Goal: Check status: Check status

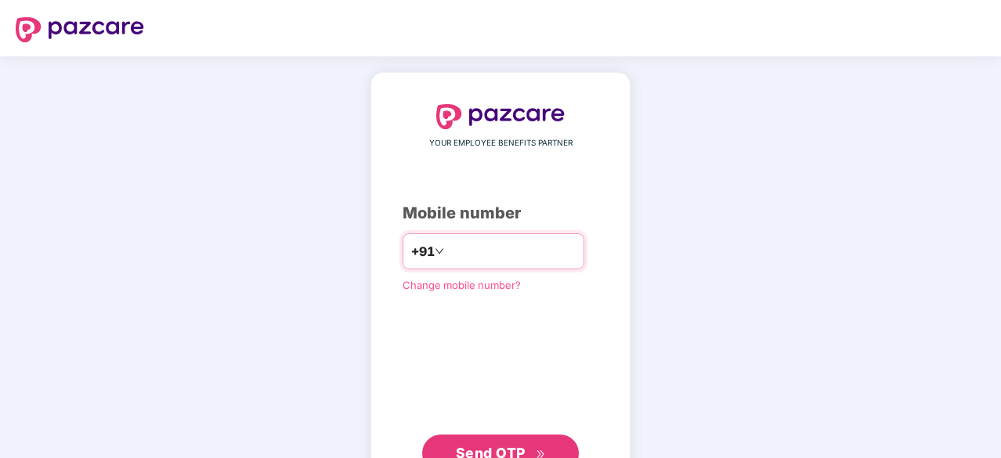
click at [487, 245] on input "number" at bounding box center [511, 251] width 129 height 25
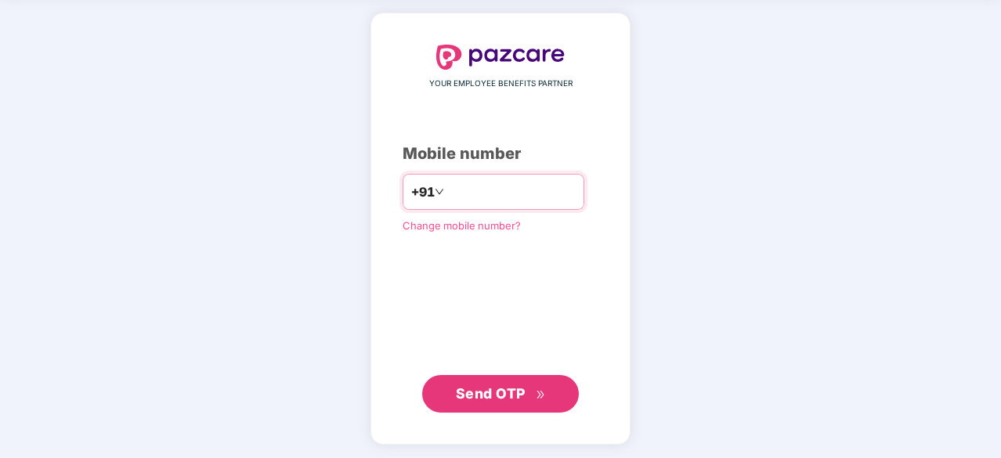
click at [478, 186] on input "number" at bounding box center [511, 191] width 129 height 25
type input "**********"
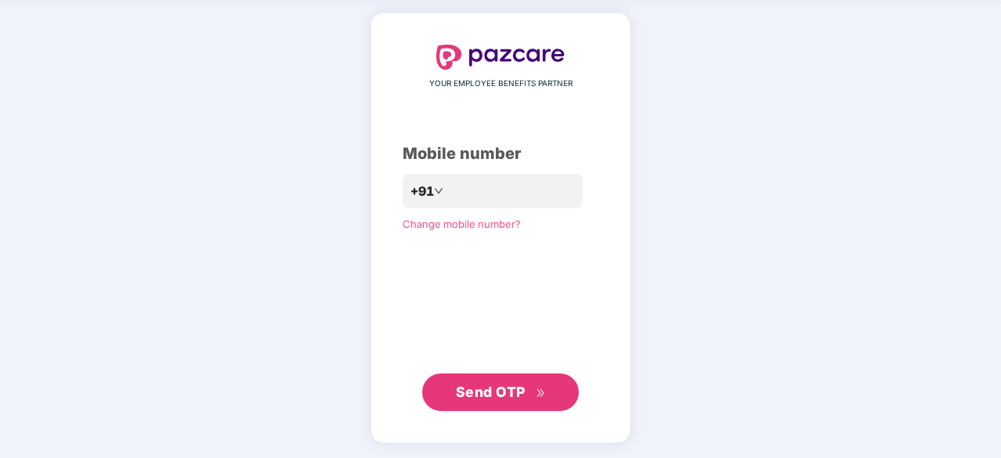
scroll to position [59, 0]
click at [503, 378] on button "Send OTP" at bounding box center [500, 394] width 157 height 38
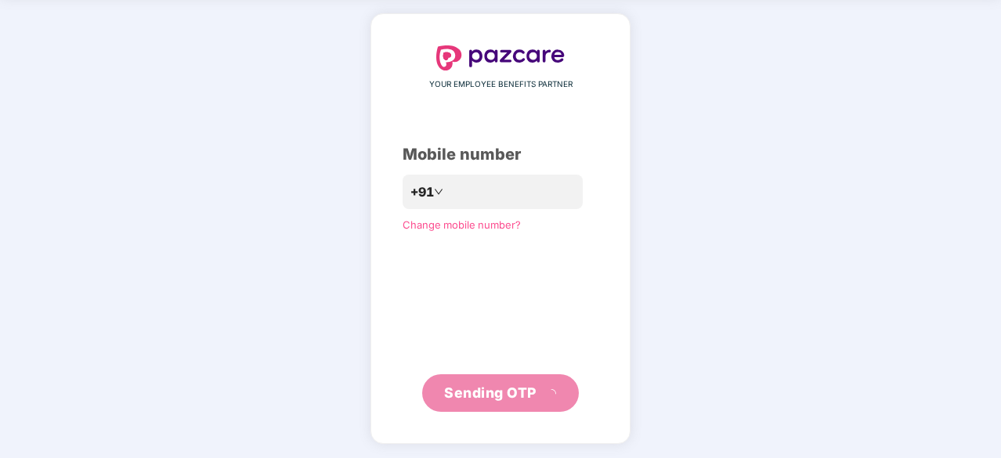
scroll to position [52, 0]
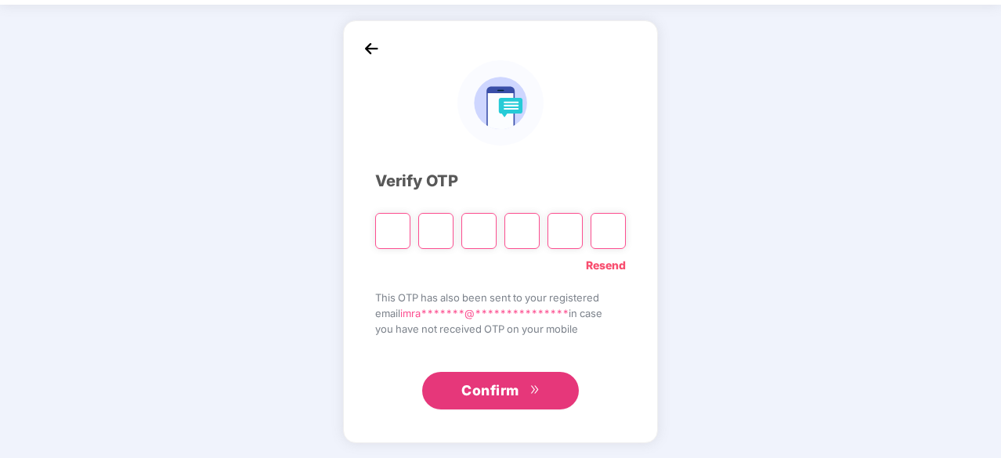
type input "*"
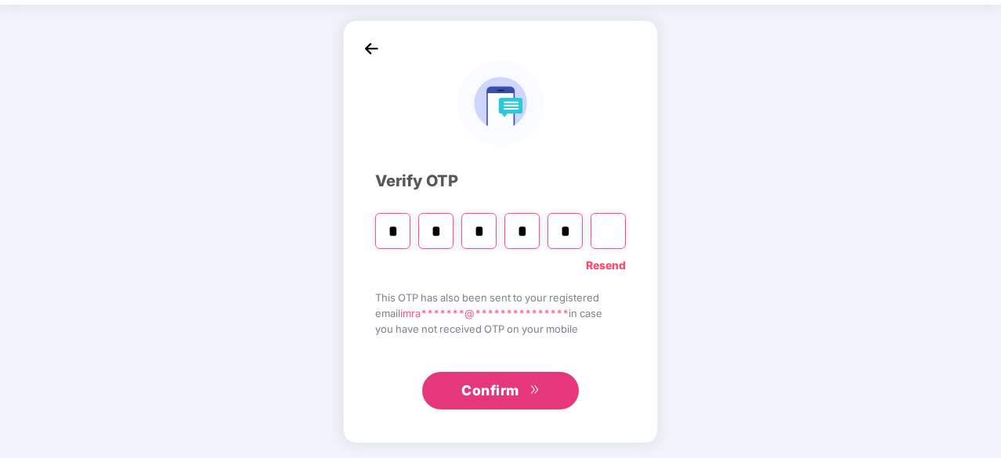
type input "*"
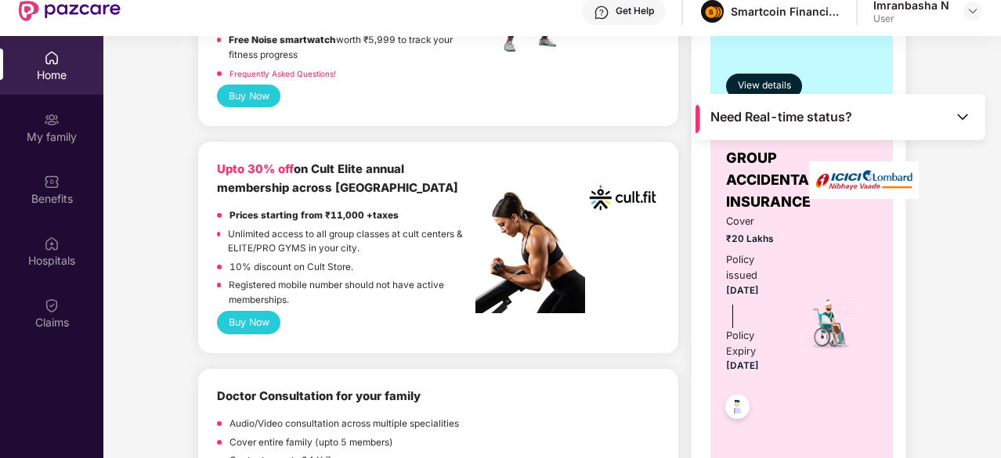
scroll to position [563, 0]
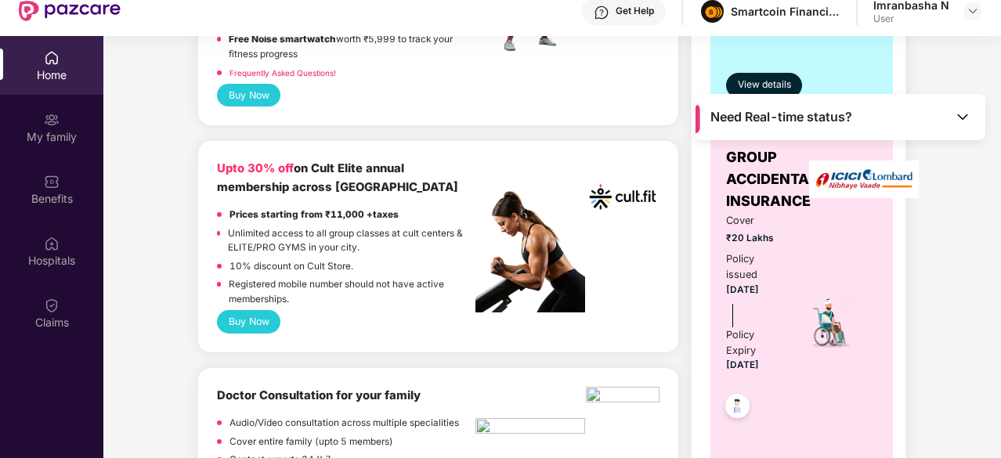
click at [241, 311] on button "Buy Now" at bounding box center [248, 321] width 63 height 23
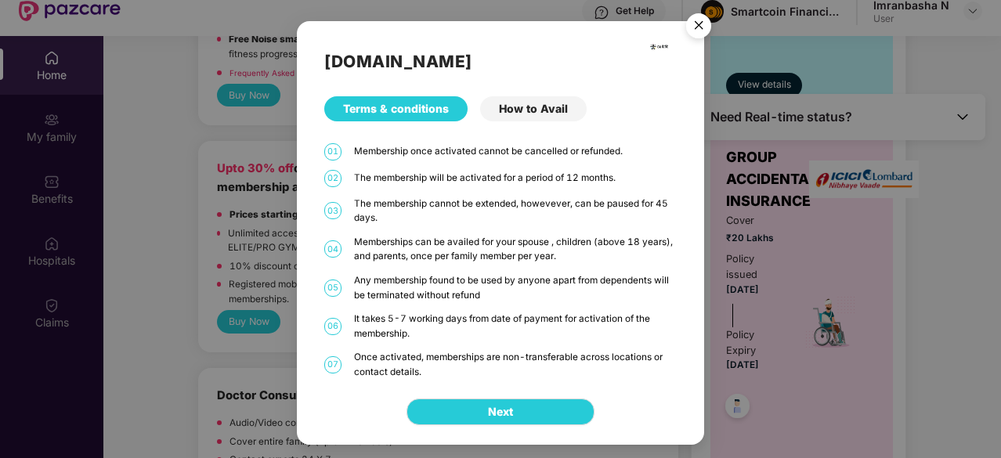
scroll to position [88, 0]
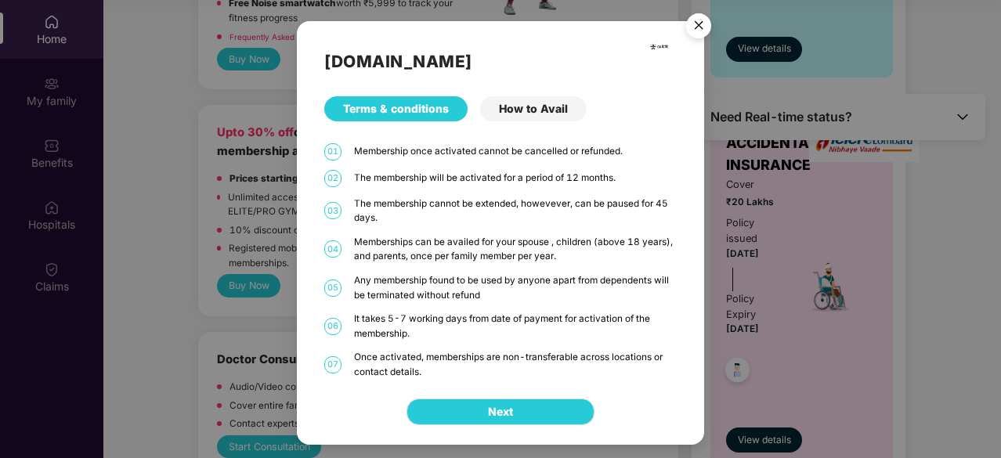
click at [699, 27] on img "Close" at bounding box center [699, 28] width 44 height 44
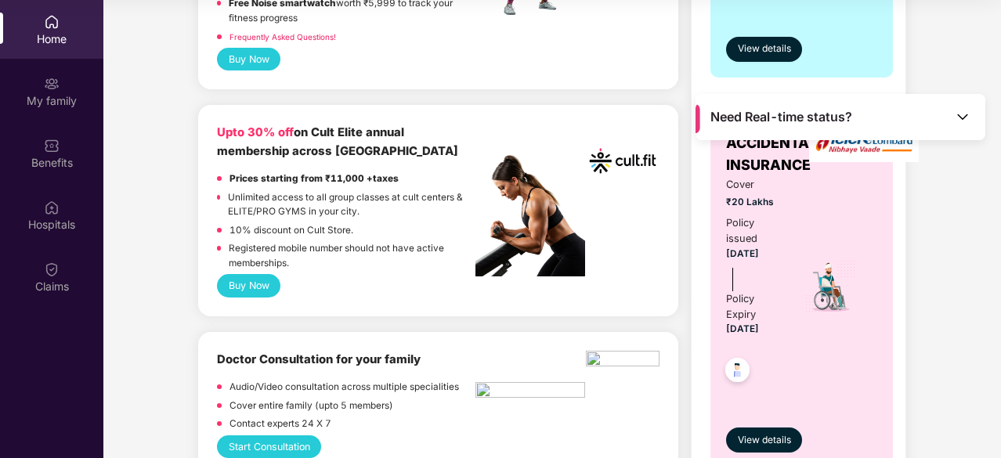
scroll to position [0, 0]
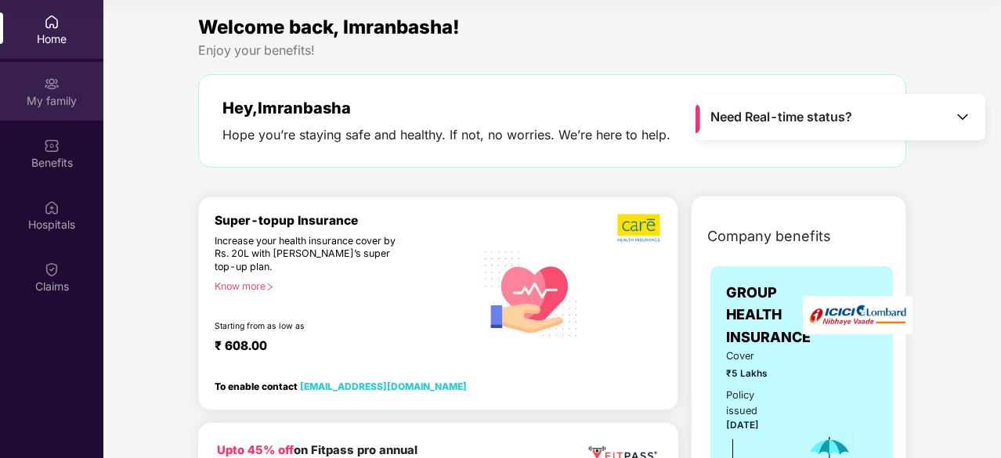
click at [7, 75] on div "My family" at bounding box center [51, 91] width 103 height 59
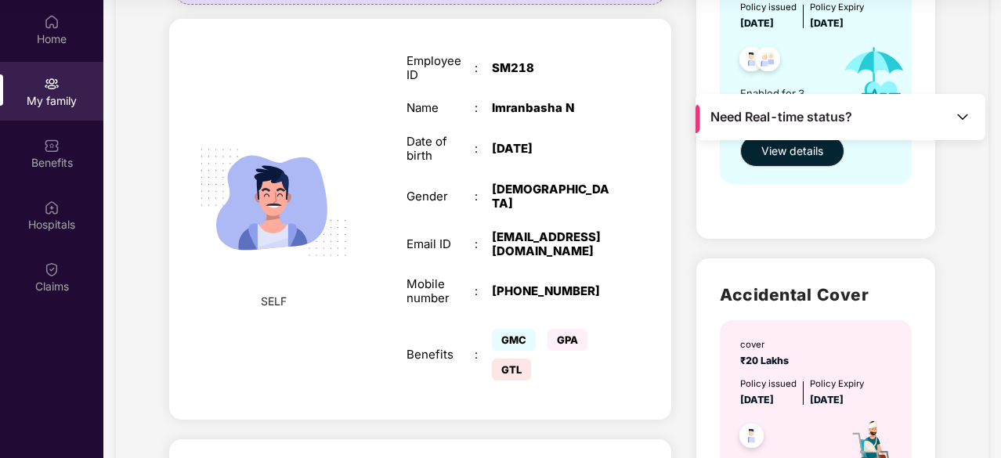
scroll to position [230, 0]
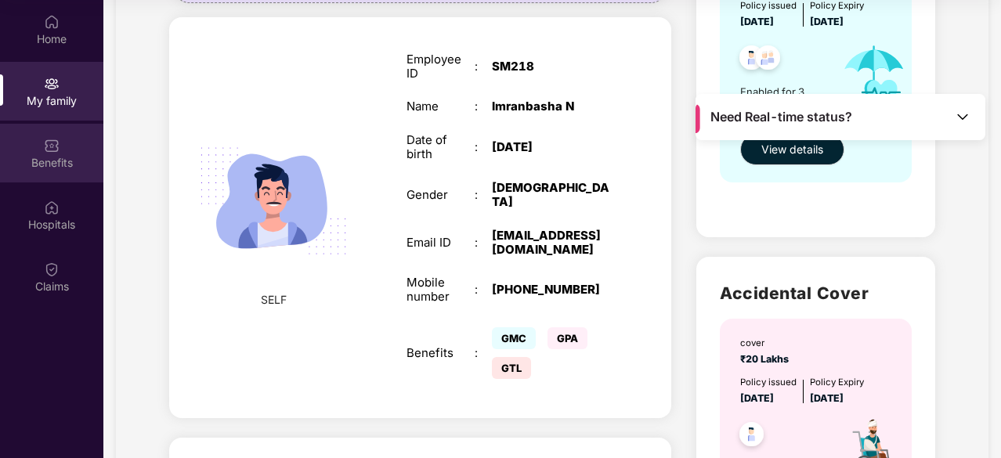
click at [47, 139] on img at bounding box center [52, 146] width 16 height 16
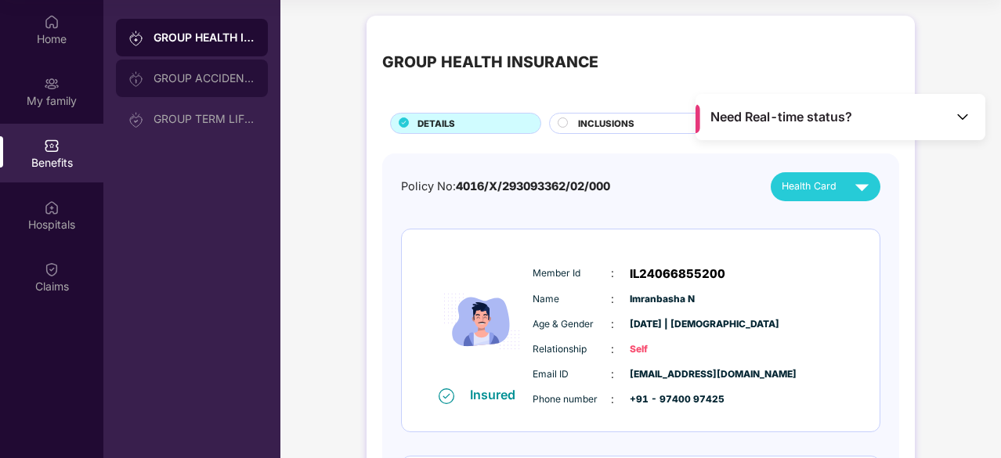
click at [189, 89] on div "GROUP ACCIDENTAL INSURANCE" at bounding box center [192, 79] width 152 height 38
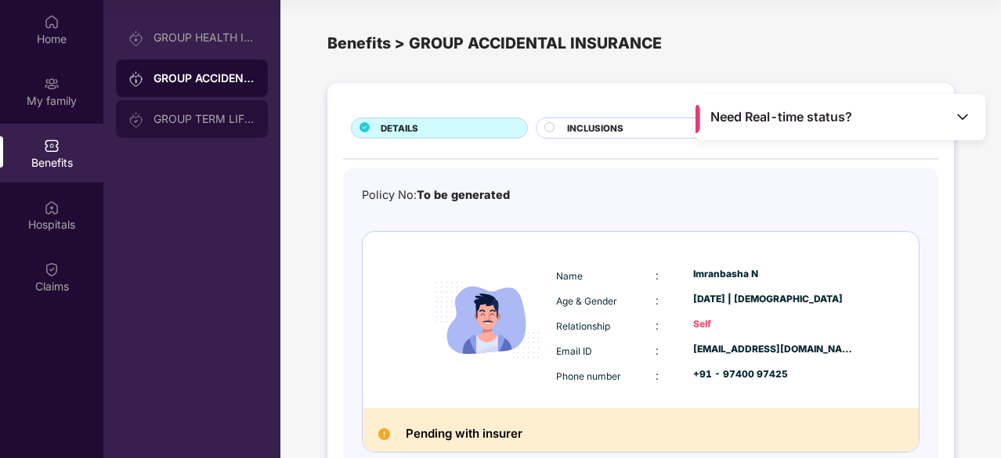
click at [193, 121] on div "GROUP TERM LIFE INSURANCE" at bounding box center [205, 119] width 102 height 13
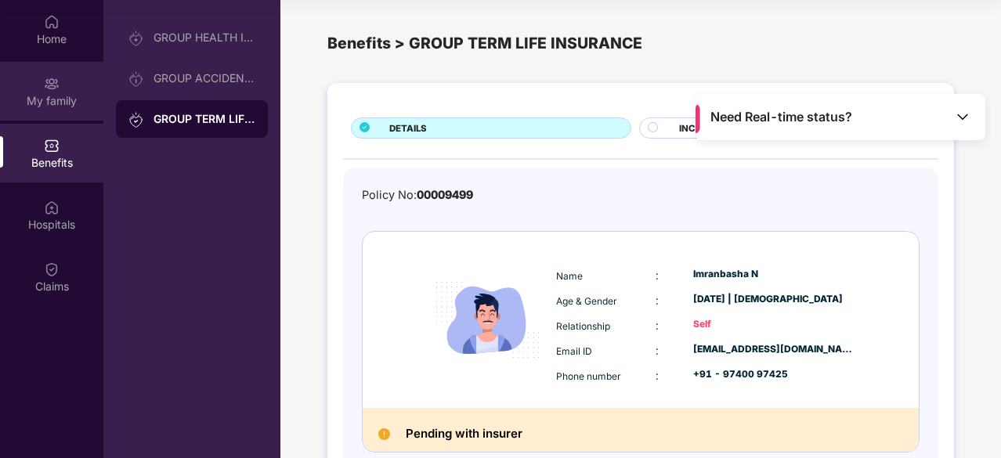
click at [75, 74] on div "My family" at bounding box center [51, 91] width 103 height 59
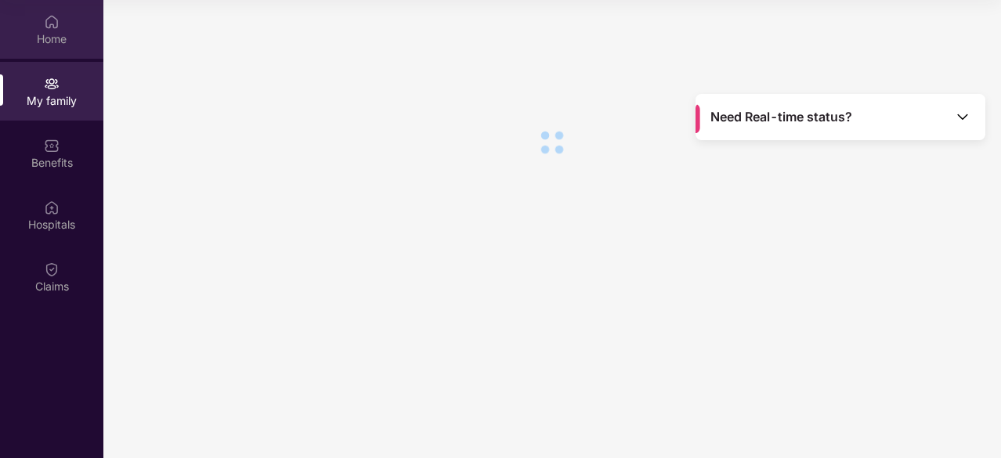
click at [67, 48] on div "Home" at bounding box center [51, 29] width 103 height 59
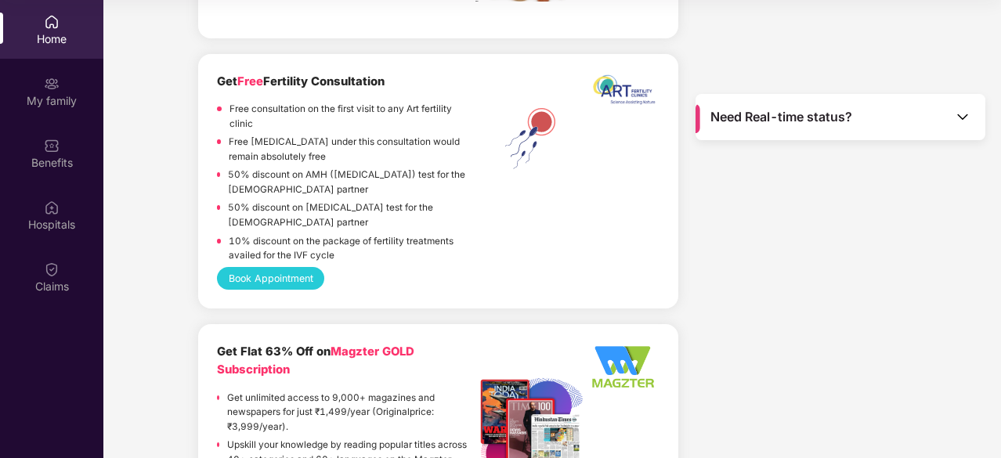
scroll to position [2640, 0]
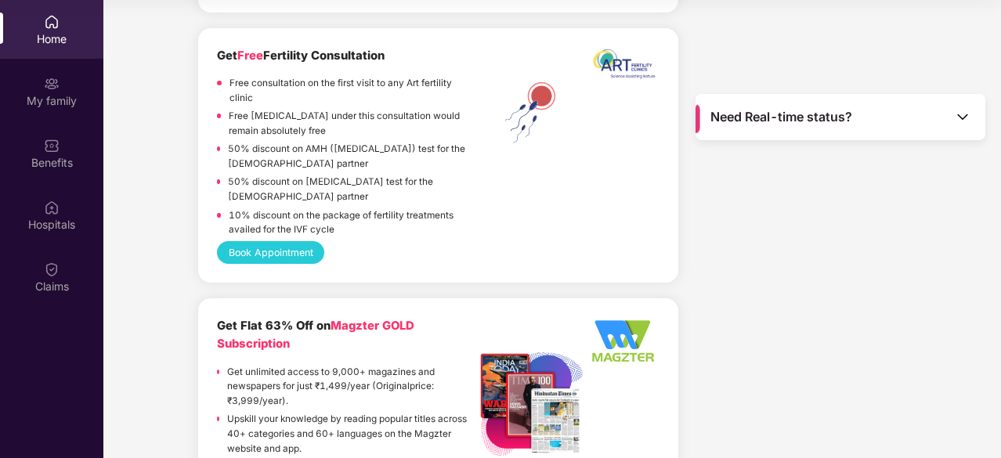
click at [376, 76] on p "Free consultation on the first visit to any Art fertility clinic" at bounding box center [353, 90] width 246 height 29
click at [365, 109] on p "Free [MEDICAL_DATA] under this consultation would remain absolutely free" at bounding box center [352, 123] width 247 height 29
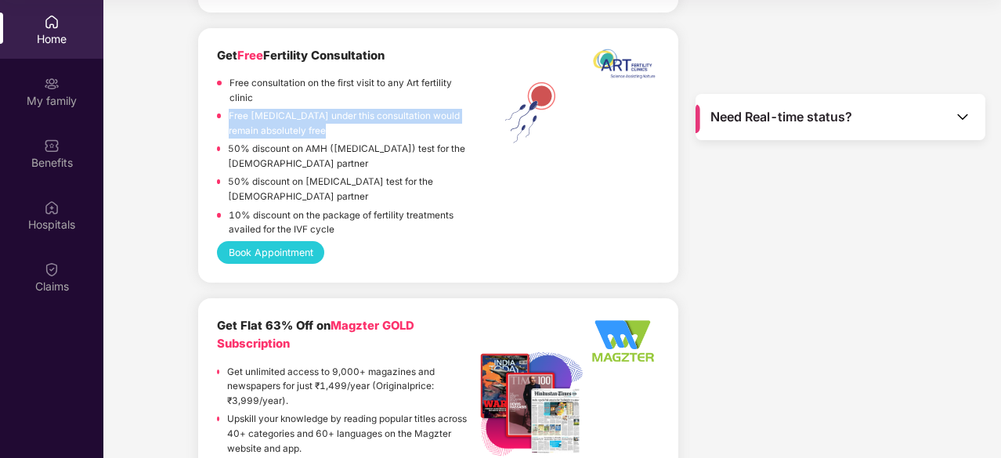
click at [365, 109] on p "Free [MEDICAL_DATA] under this consultation would remain absolutely free" at bounding box center [352, 123] width 247 height 29
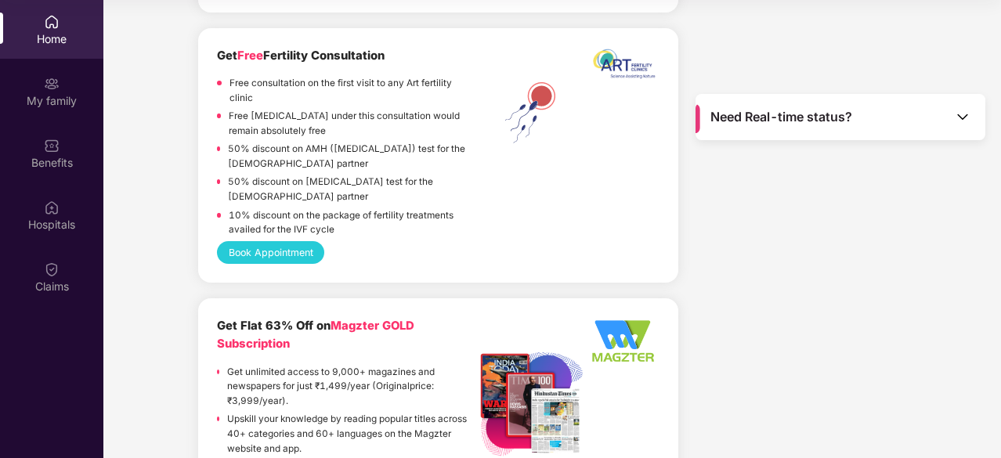
click at [420, 142] on p "50% discount on AMH ([MEDICAL_DATA]) test for the [DEMOGRAPHIC_DATA] partner" at bounding box center [352, 156] width 248 height 29
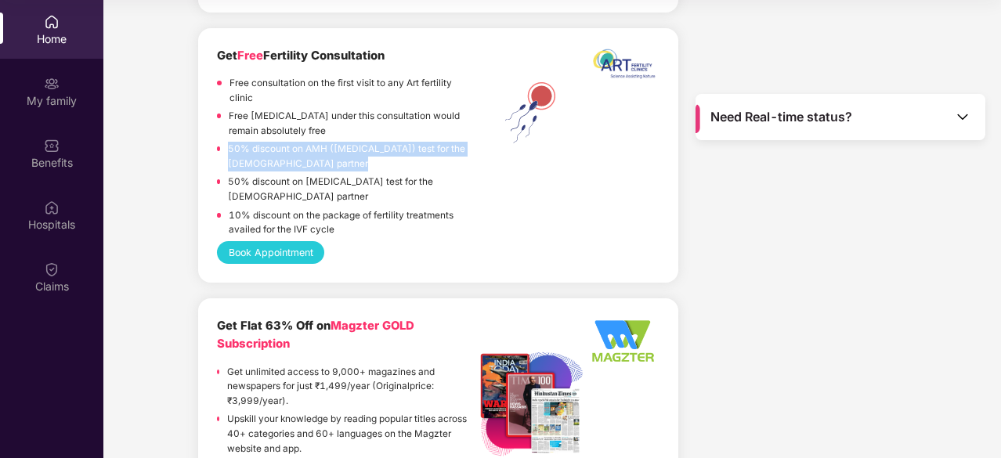
click at [420, 142] on p "50% discount on AMH ([MEDICAL_DATA]) test for the [DEMOGRAPHIC_DATA] partner" at bounding box center [352, 156] width 248 height 29
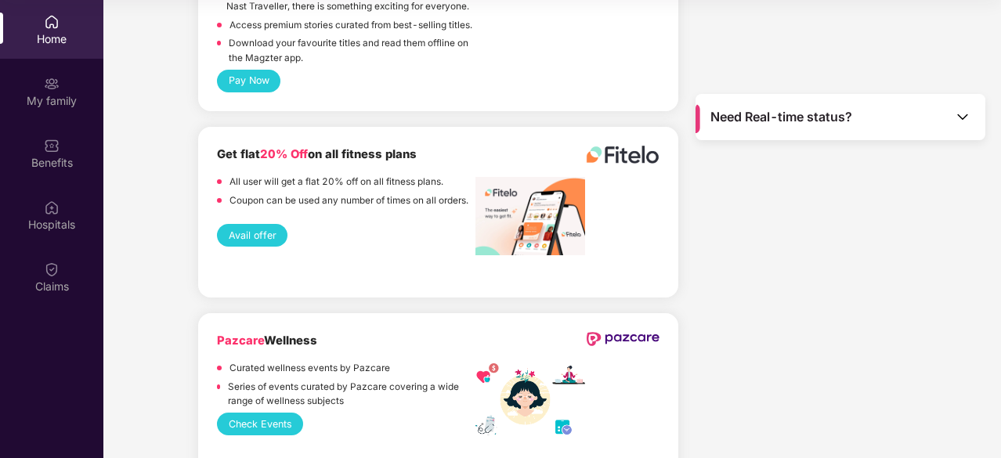
scroll to position [3136, 0]
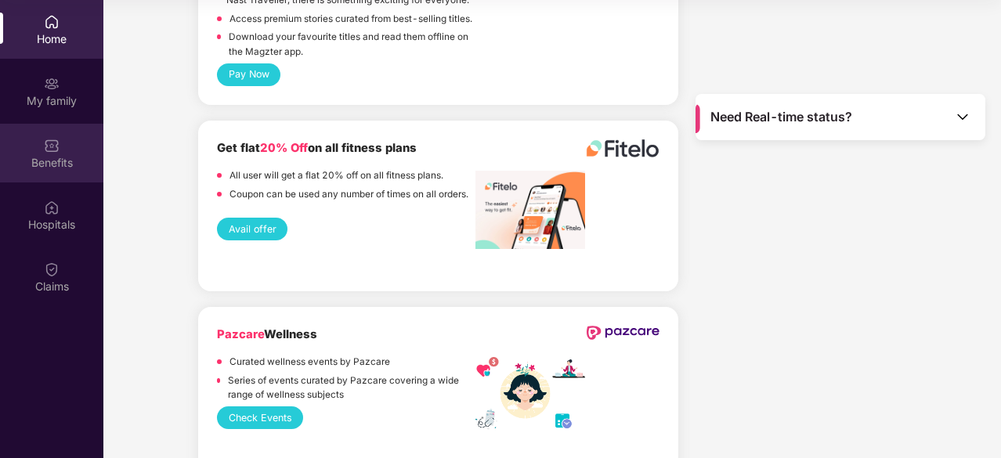
click at [89, 147] on div "Benefits" at bounding box center [51, 153] width 103 height 59
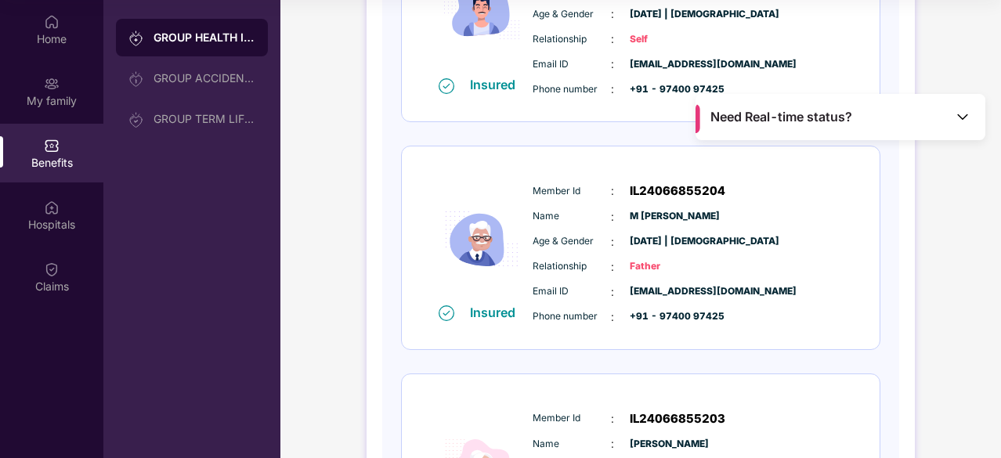
scroll to position [524, 0]
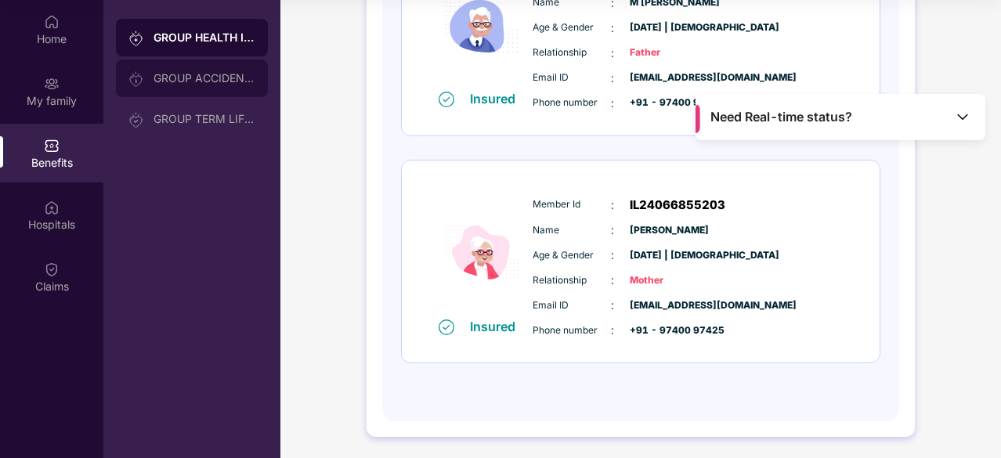
drag, startPoint x: 498, startPoint y: 248, endPoint x: 152, endPoint y: 89, distance: 381.1
click at [152, 89] on div "GROUP ACCIDENTAL INSURANCE" at bounding box center [192, 79] width 152 height 38
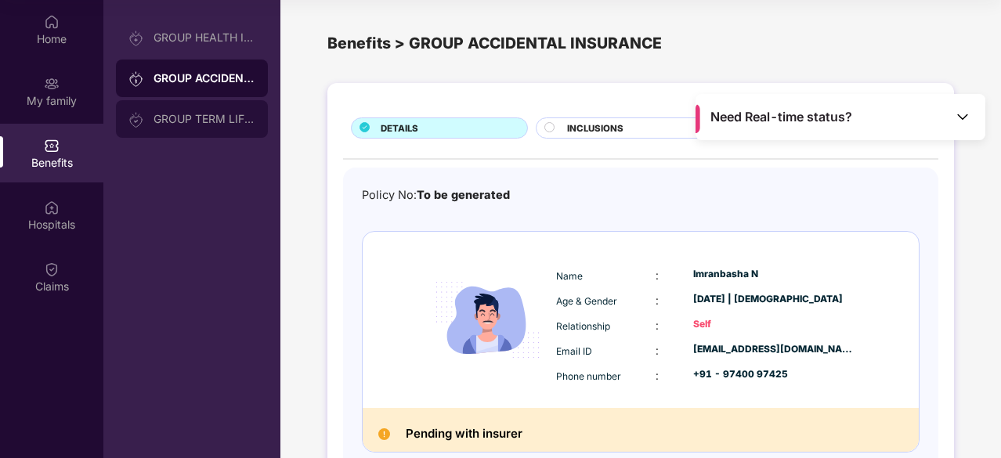
click at [176, 121] on div "GROUP TERM LIFE INSURANCE" at bounding box center [205, 119] width 102 height 13
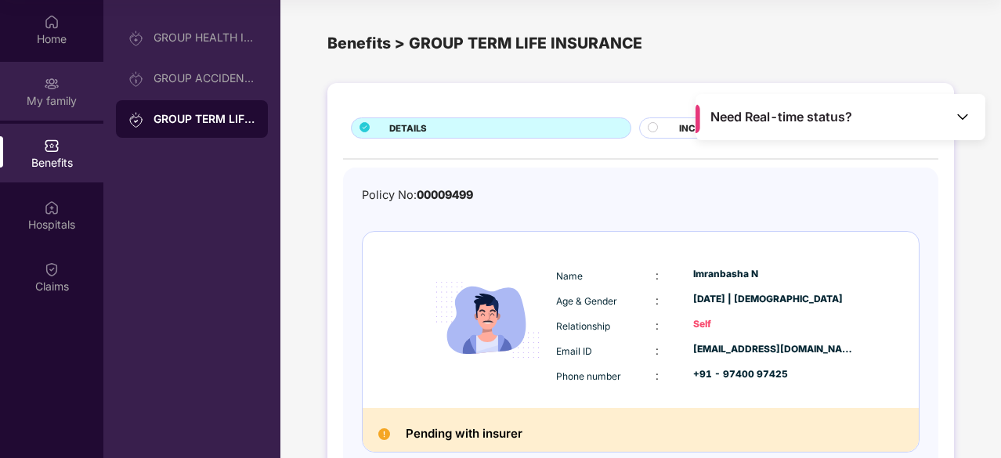
click at [61, 109] on div "My family" at bounding box center [51, 91] width 103 height 59
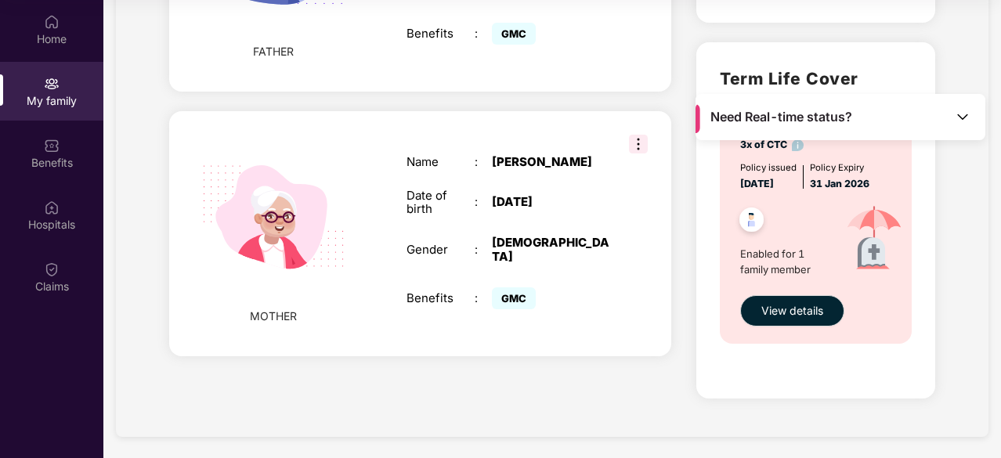
scroll to position [826, 0]
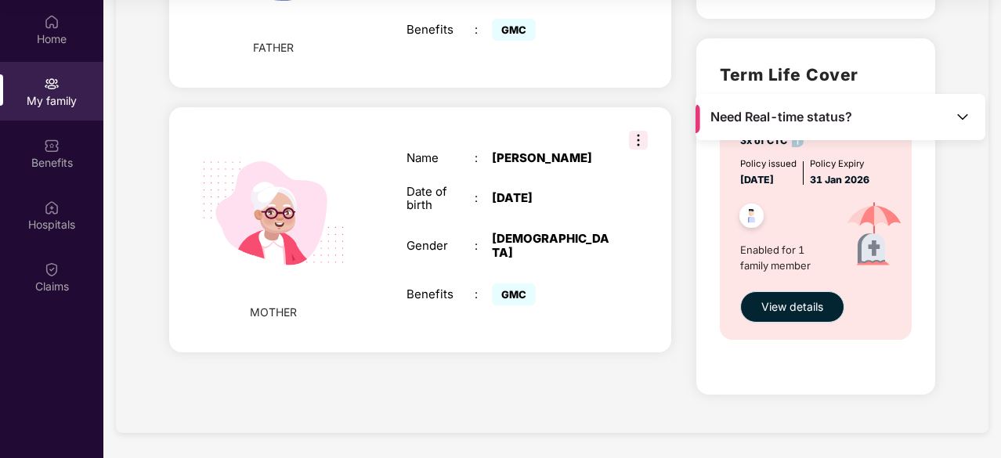
click at [773, 300] on span "View details" at bounding box center [793, 307] width 62 height 17
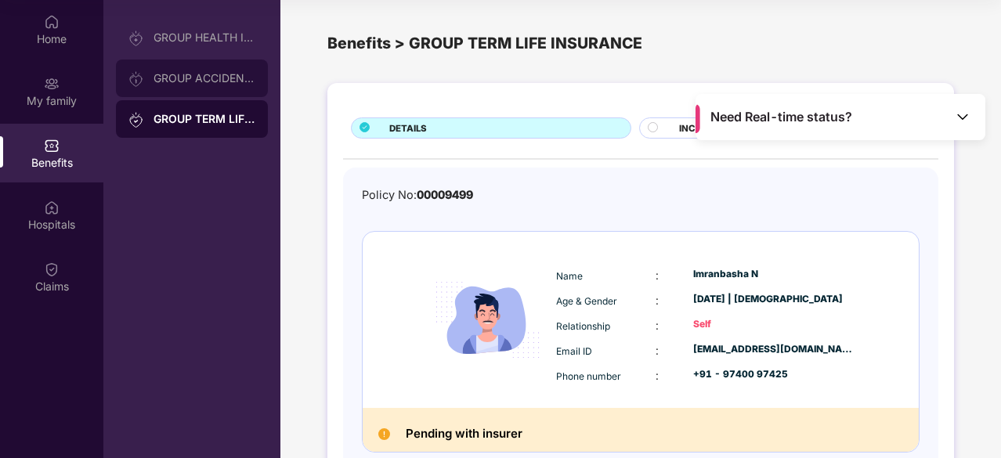
click at [192, 75] on div "GROUP ACCIDENTAL INSURANCE" at bounding box center [205, 78] width 102 height 13
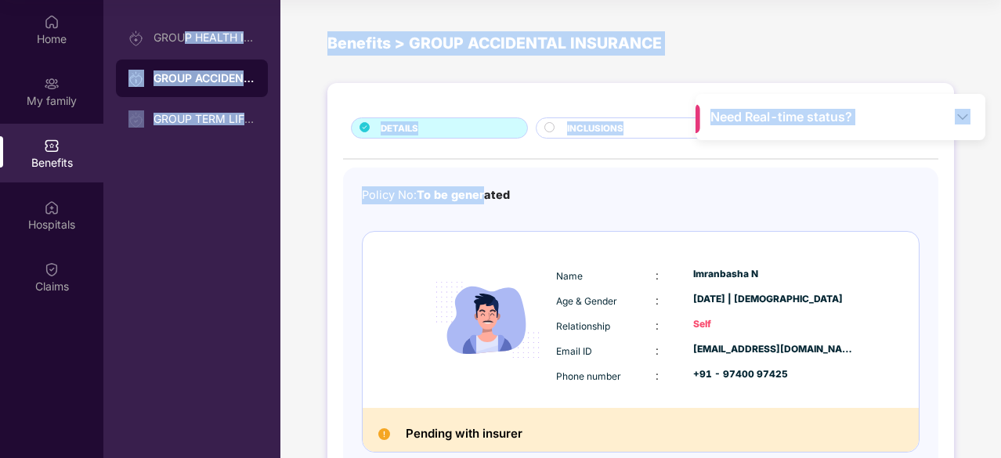
drag, startPoint x: 186, startPoint y: 52, endPoint x: 504, endPoint y: 217, distance: 358.5
click at [504, 217] on div "Home My family Benefits Hospitals Claims GROUP HEALTH INSURANCE GROUP ACCIDENTA…" at bounding box center [500, 229] width 1001 height 458
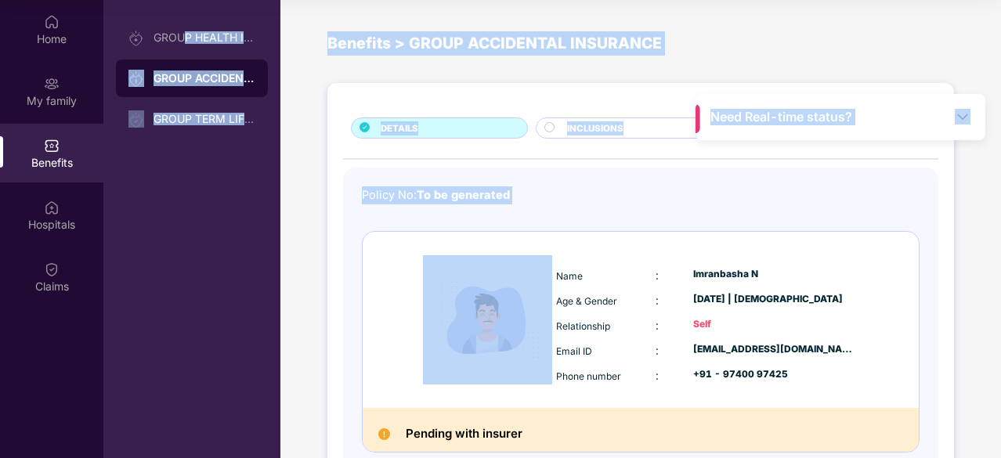
scroll to position [6, 0]
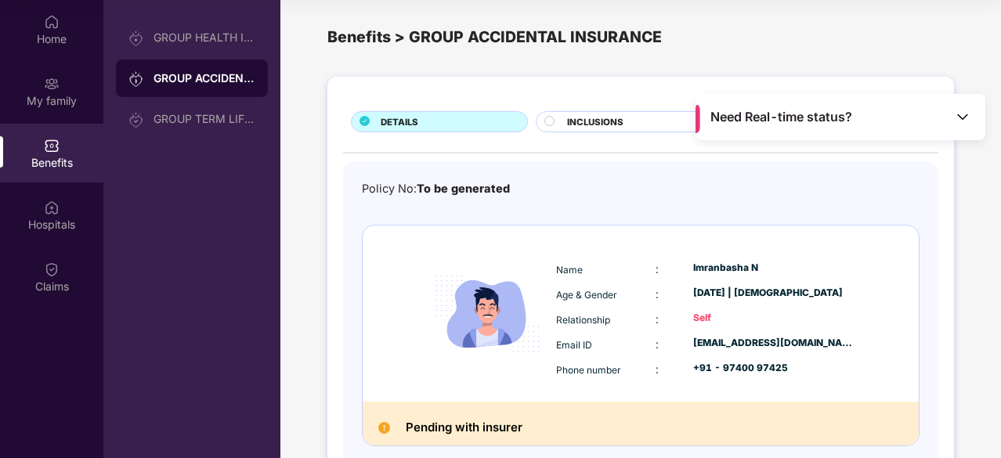
click at [555, 266] on div "Name : [PERSON_NAME] N Age & Gender : [DATE] | [DEMOGRAPHIC_DATA] Relationship …" at bounding box center [705, 319] width 306 height 133
click at [27, 74] on div "My family" at bounding box center [51, 91] width 103 height 59
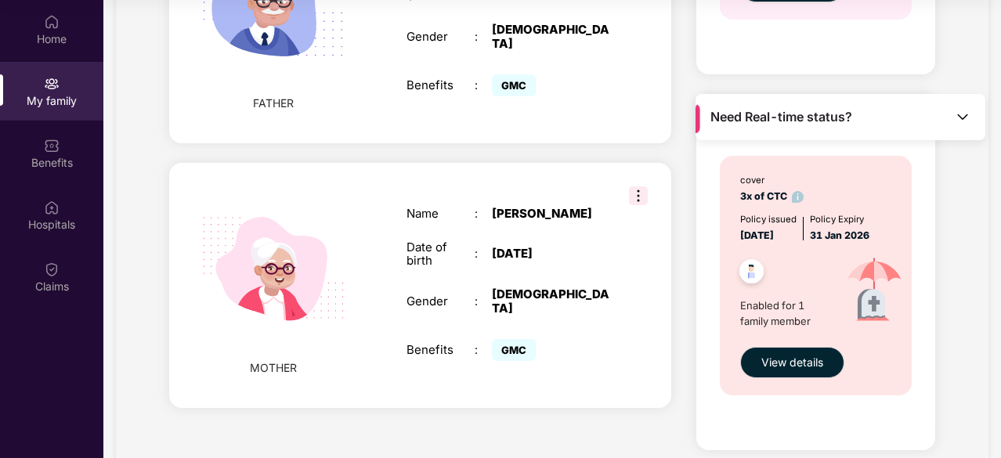
scroll to position [802, 0]
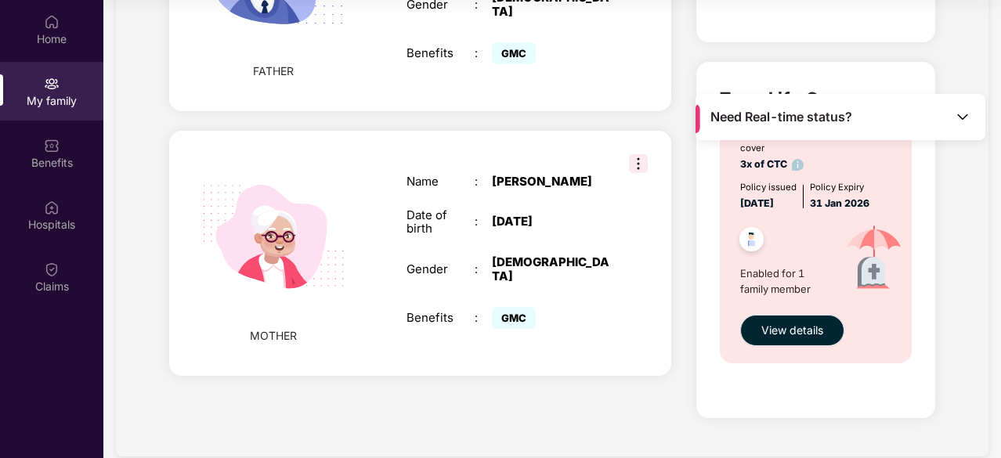
drag, startPoint x: 815, startPoint y: 327, endPoint x: 813, endPoint y: 243, distance: 83.9
click at [824, 293] on div "cover 3x of CTC Policy issued [DATE] Policy Expiry [DATE] Enabled for 1 family …" at bounding box center [815, 244] width 191 height 241
click at [801, 176] on div "cover 3x of CTC Policy issued [DATE] Policy Expiry [DATE] Enabled for 1 family …" at bounding box center [815, 244] width 191 height 241
click at [800, 165] on img at bounding box center [798, 165] width 12 height 12
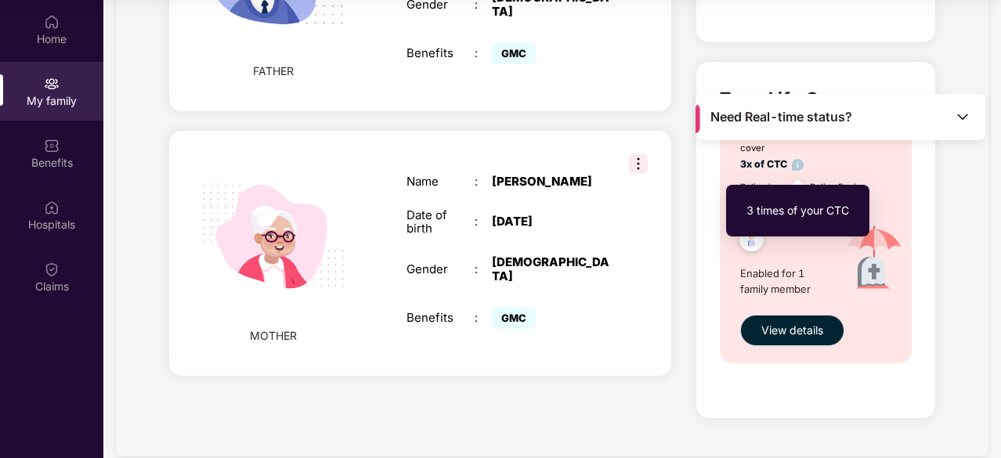
click at [800, 165] on img at bounding box center [798, 165] width 12 height 12
click at [801, 218] on div "3 times of your CTC" at bounding box center [798, 211] width 128 height 36
click at [820, 266] on span "Enabled for 1 family member" at bounding box center [786, 282] width 90 height 32
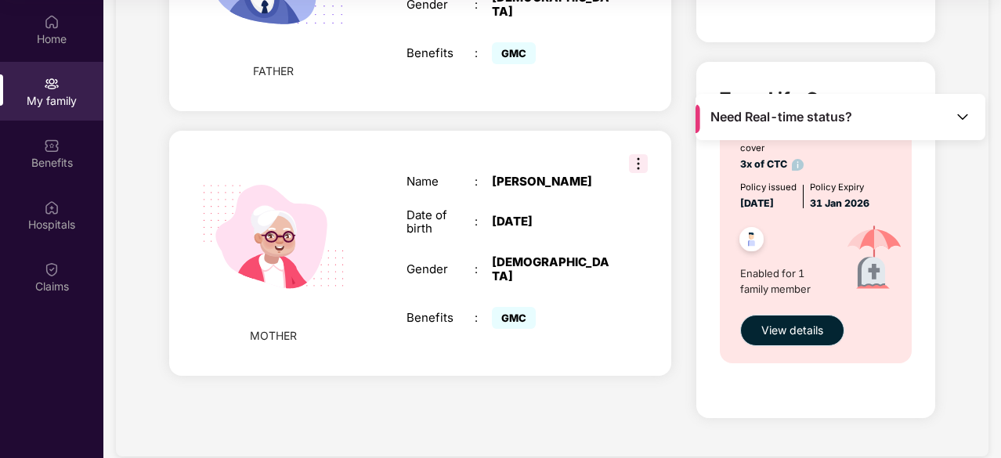
click at [802, 320] on button "View details" at bounding box center [793, 330] width 104 height 31
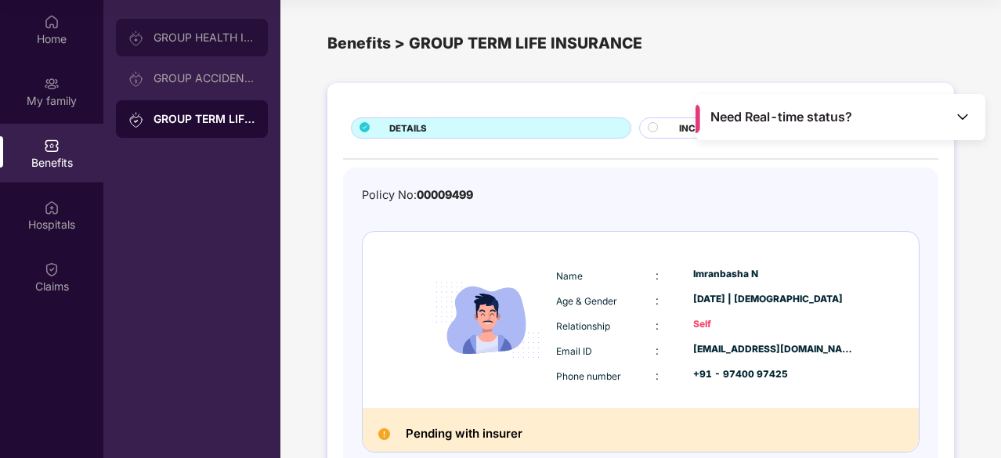
click at [175, 54] on div "GROUP HEALTH INSURANCE" at bounding box center [192, 38] width 152 height 38
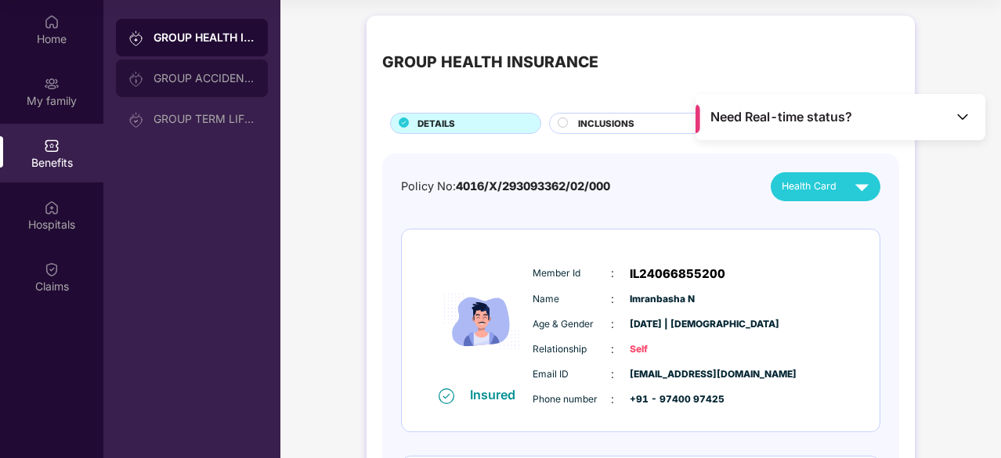
click at [180, 91] on div "GROUP ACCIDENTAL INSURANCE" at bounding box center [192, 79] width 152 height 38
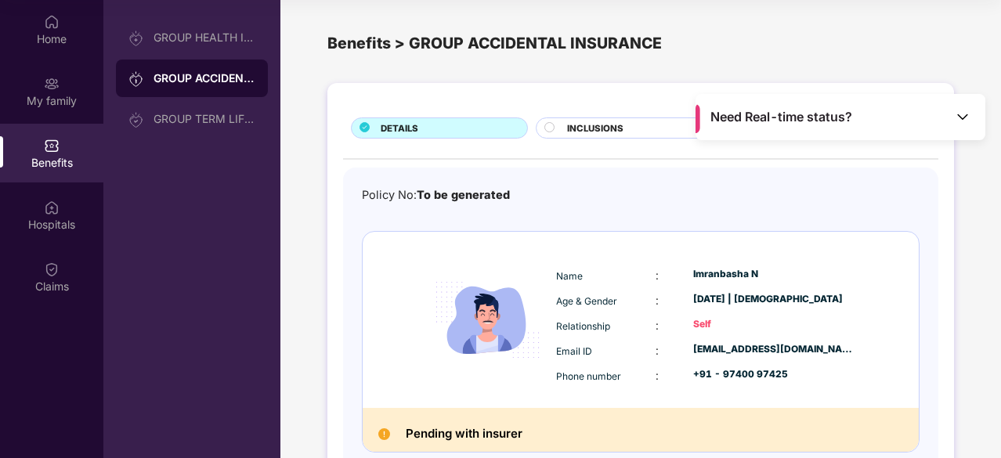
click at [179, 74] on div "GROUP ACCIDENTAL INSURANCE" at bounding box center [205, 79] width 102 height 16
click at [180, 42] on div "GROUP HEALTH INSURANCE" at bounding box center [205, 37] width 102 height 13
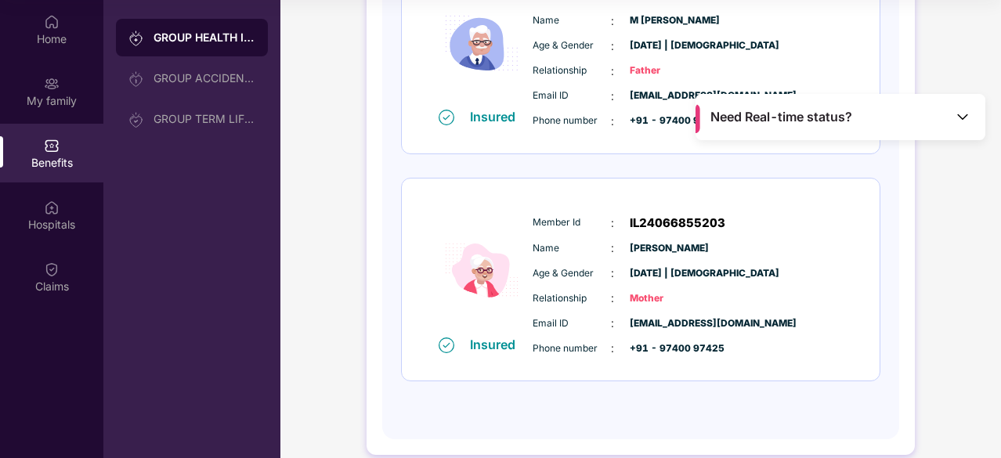
scroll to position [524, 0]
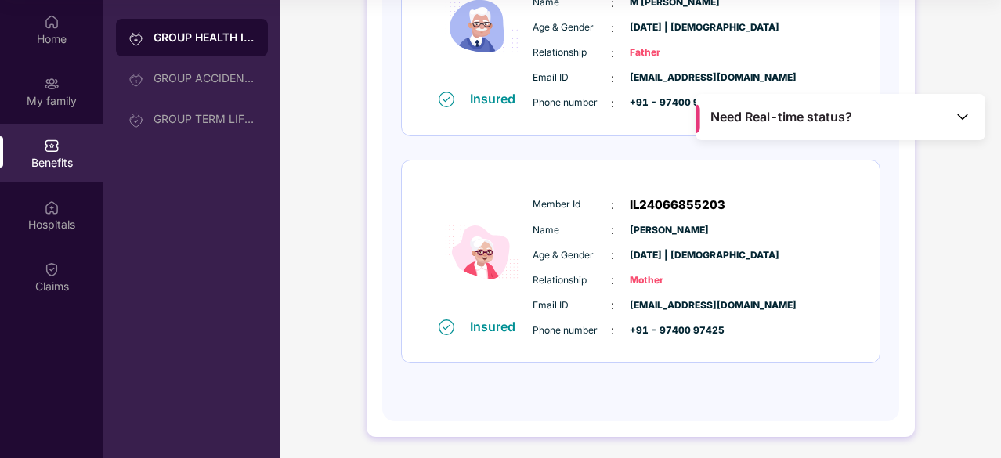
click at [603, 263] on div "Member Id : IL24066855203 Name : [PERSON_NAME] Age & Gender : [DATE] | [DEMOGRA…" at bounding box center [688, 268] width 319 height 160
click at [639, 308] on span "[EMAIL_ADDRESS][DOMAIN_NAME]" at bounding box center [669, 306] width 78 height 15
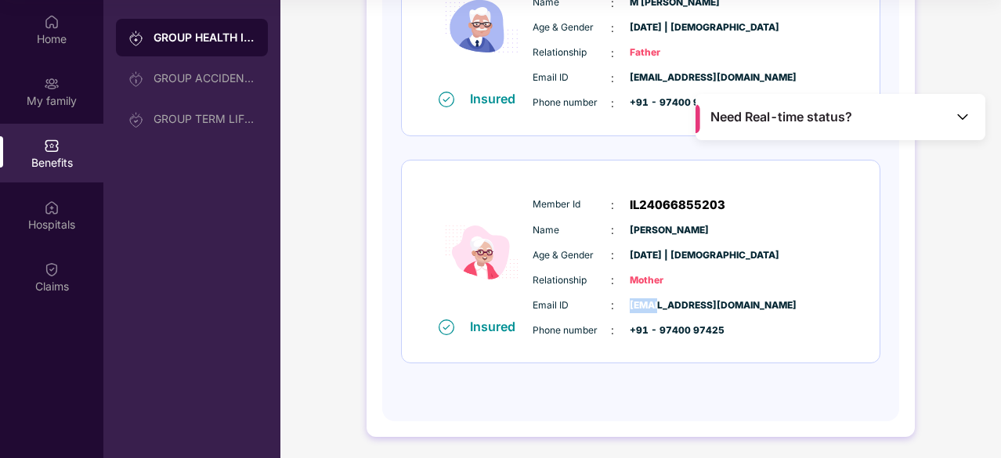
click at [639, 308] on span "[EMAIL_ADDRESS][DOMAIN_NAME]" at bounding box center [669, 306] width 78 height 15
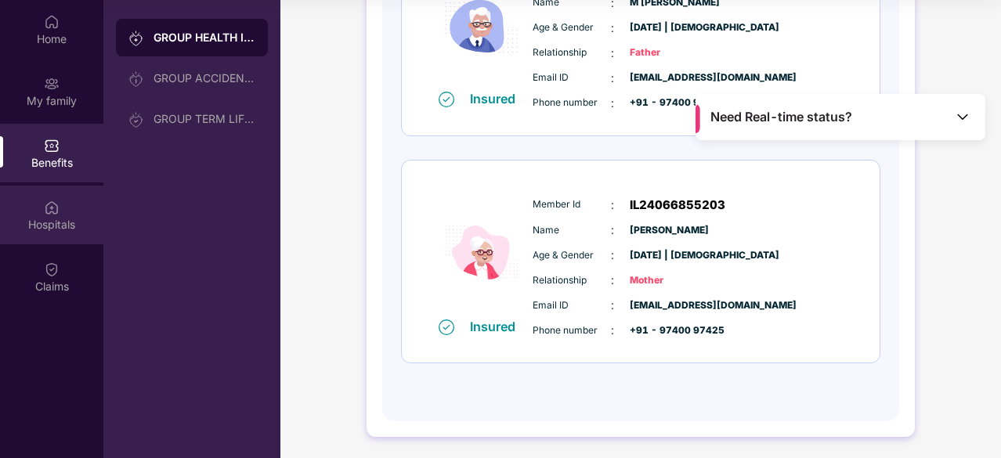
click at [30, 203] on div "Hospitals" at bounding box center [51, 215] width 103 height 59
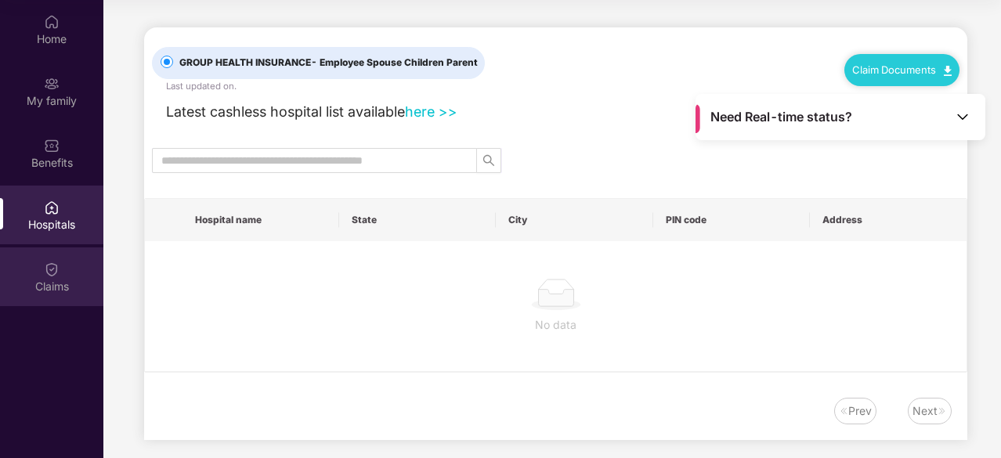
click at [53, 266] on img at bounding box center [52, 270] width 16 height 16
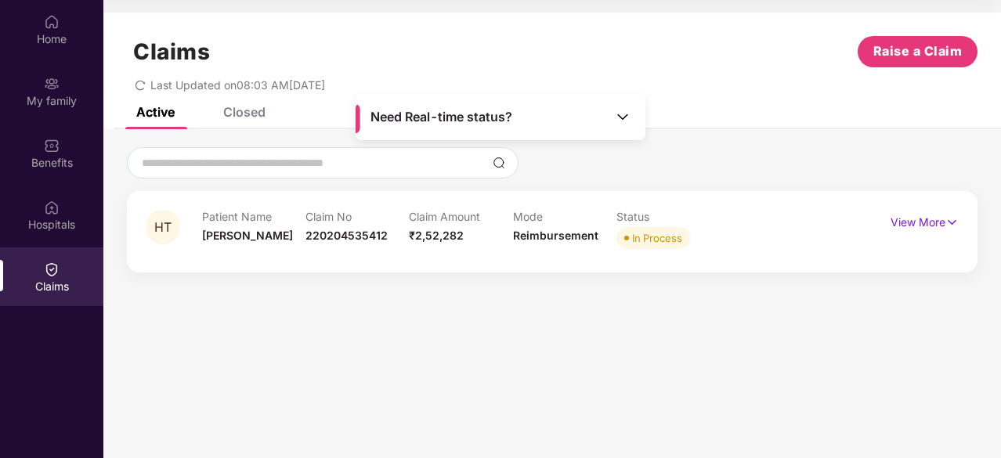
click at [624, 117] on img at bounding box center [623, 117] width 16 height 16
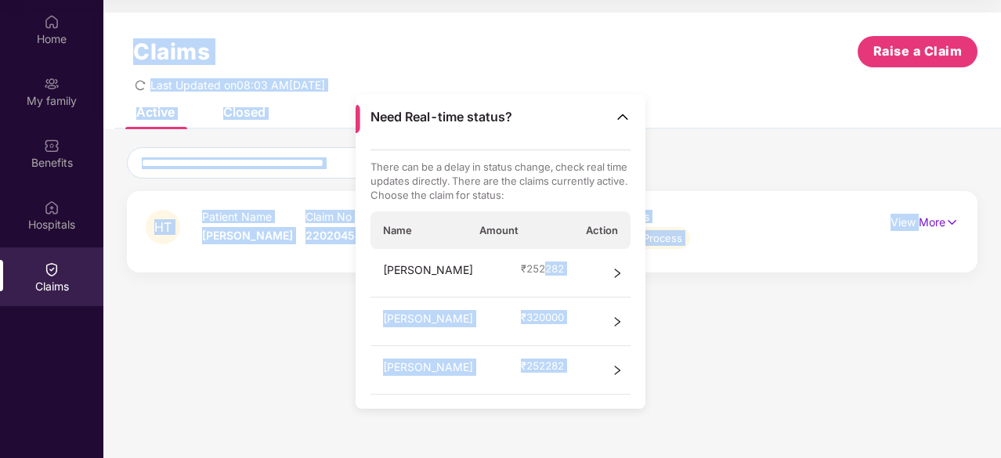
drag, startPoint x: 920, startPoint y: 217, endPoint x: 527, endPoint y: 267, distance: 395.8
click at [527, 267] on main "Need Real-time status? There can be a delay in status change, check real time u…" at bounding box center [552, 229] width 898 height 458
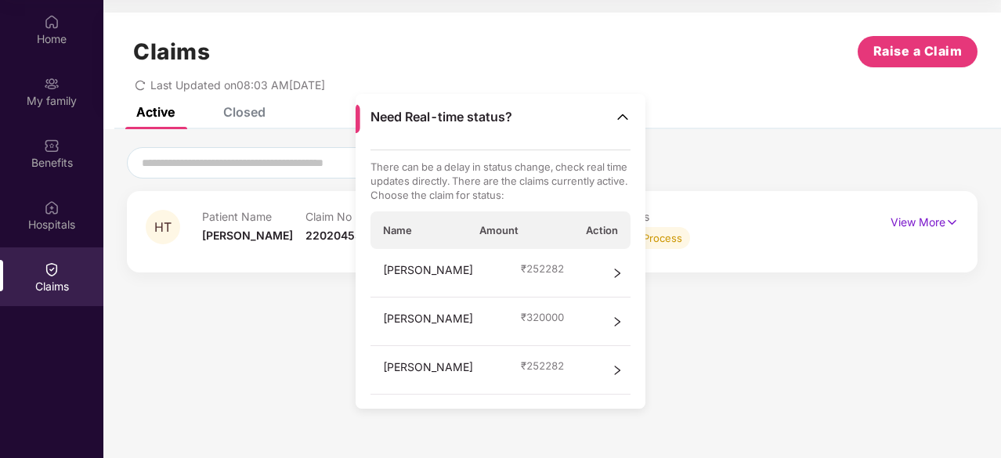
click at [533, 236] on div "Name Amount Action" at bounding box center [501, 231] width 261 height 38
click at [602, 313] on div "Haseen Taj ₹ 320000" at bounding box center [501, 322] width 261 height 49
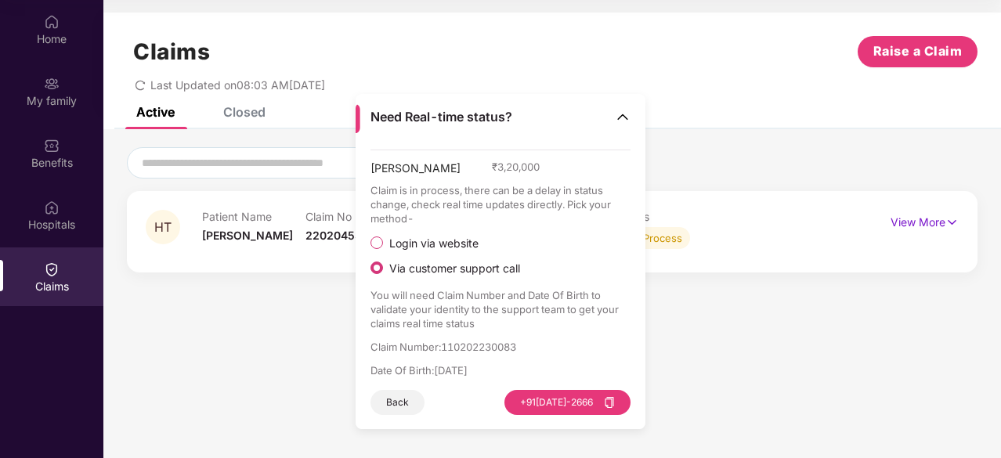
click at [627, 115] on img at bounding box center [623, 117] width 16 height 16
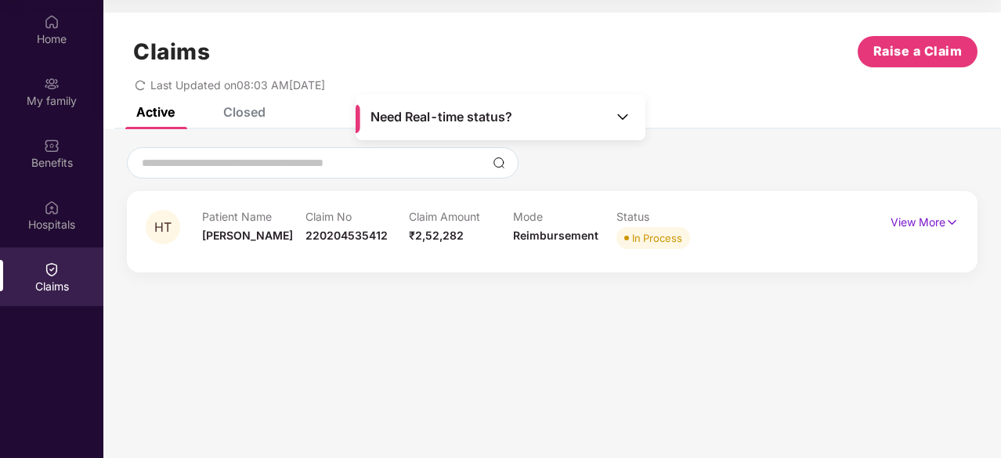
click at [593, 239] on span "Reimbursement" at bounding box center [555, 235] width 85 height 13
click at [891, 226] on p "View More" at bounding box center [925, 220] width 68 height 21
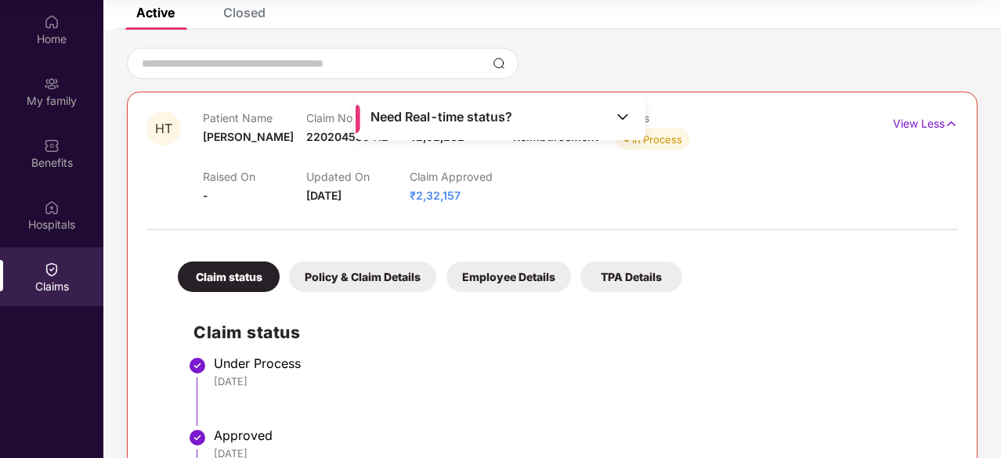
scroll to position [100, 0]
click at [385, 276] on div "Policy & Claim Details" at bounding box center [362, 276] width 147 height 31
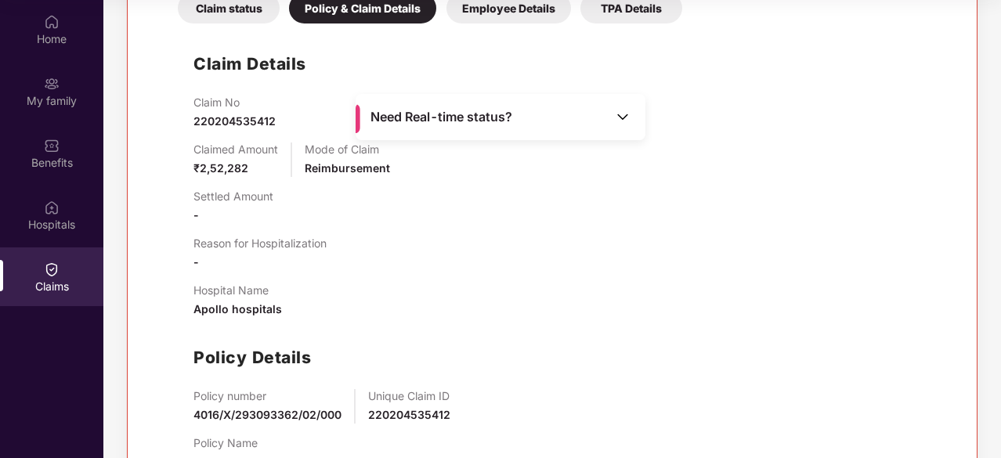
scroll to position [428, 0]
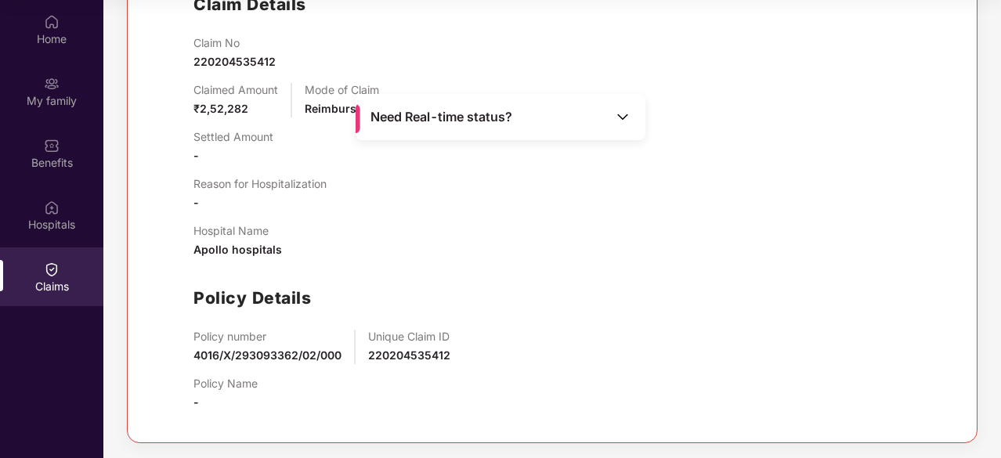
click at [612, 92] on div "Claimed Amount ₹2,52,282 Mode of Claim Reimbursement" at bounding box center [568, 100] width 749 height 34
click at [624, 118] on img at bounding box center [623, 117] width 16 height 16
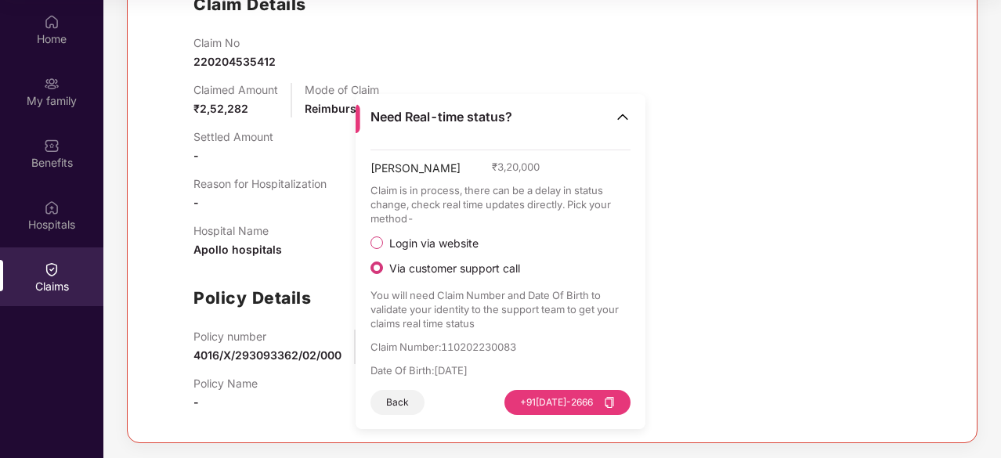
click at [616, 77] on div "Claim No 220204535412 Claimed Amount ₹2,52,282 Mode of Claim Reimbursement Sett…" at bounding box center [568, 230] width 749 height 388
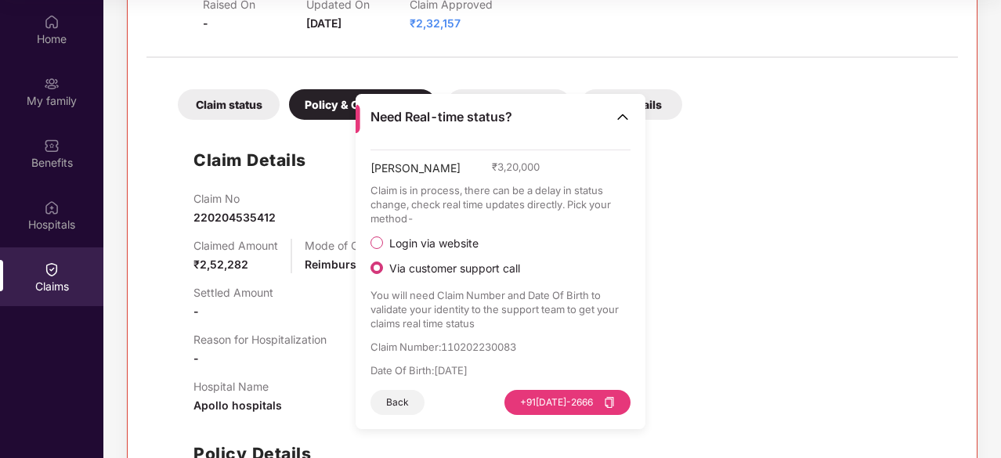
scroll to position [271, 0]
click at [202, 115] on div "Claim status" at bounding box center [229, 105] width 102 height 31
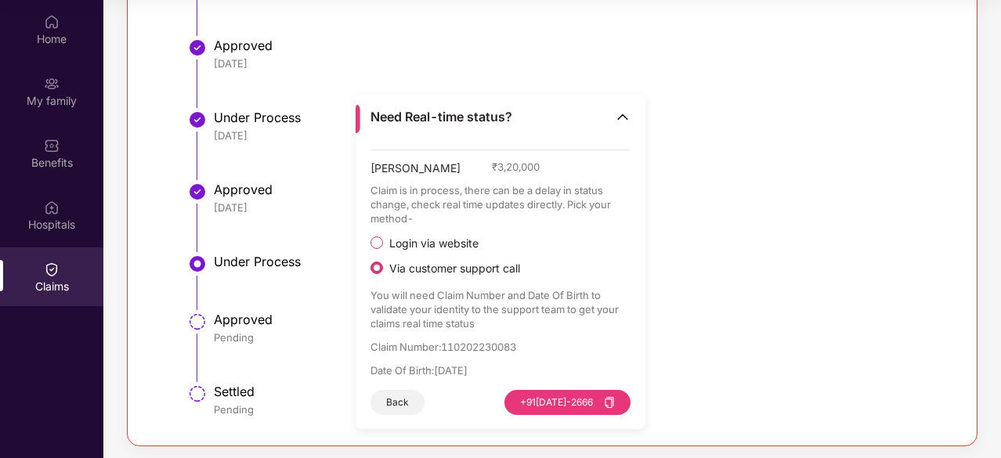
scroll to position [780, 0]
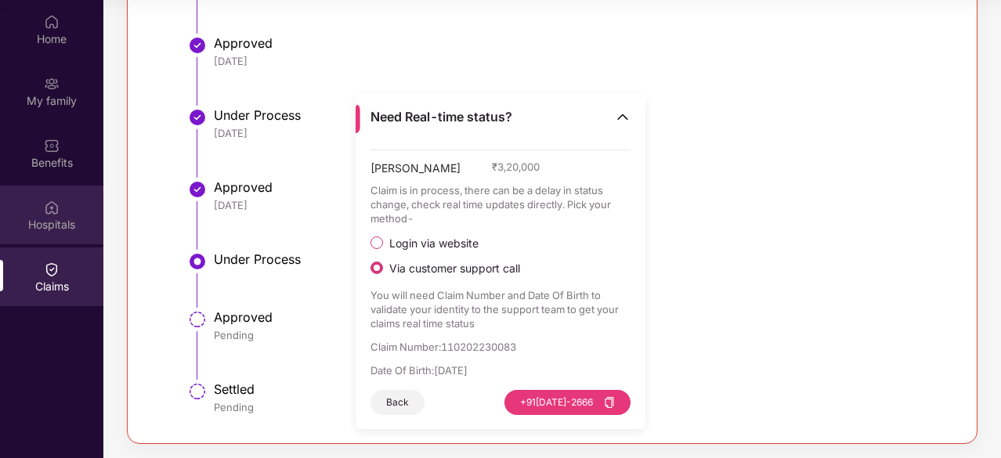
click at [5, 223] on div "Hospitals" at bounding box center [51, 225] width 103 height 16
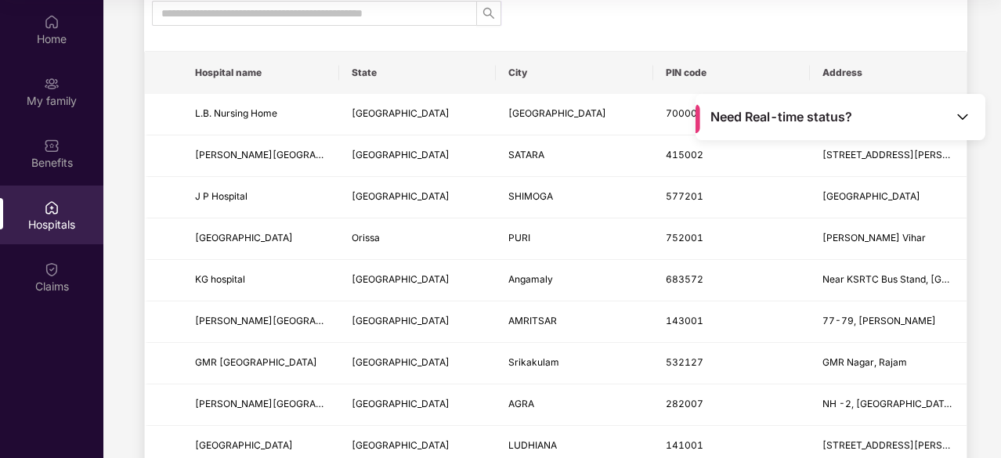
scroll to position [153, 0]
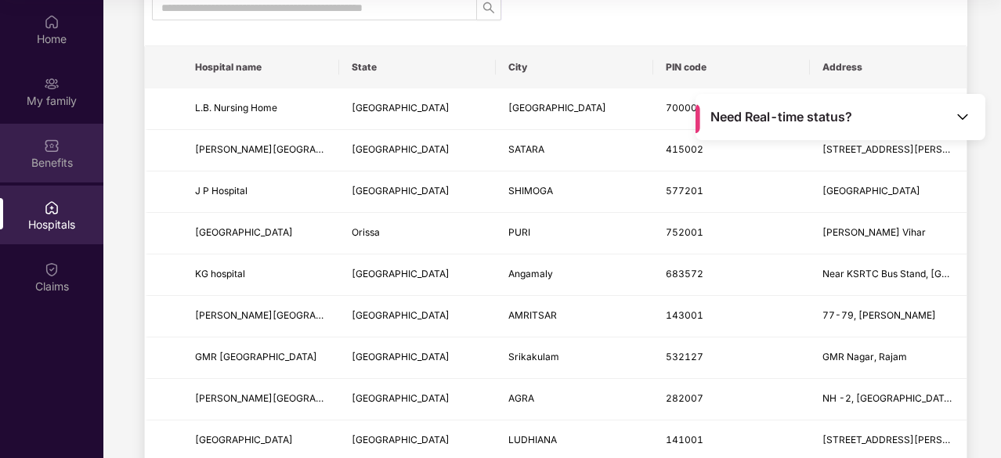
click at [2, 168] on div "Benefits" at bounding box center [51, 163] width 103 height 16
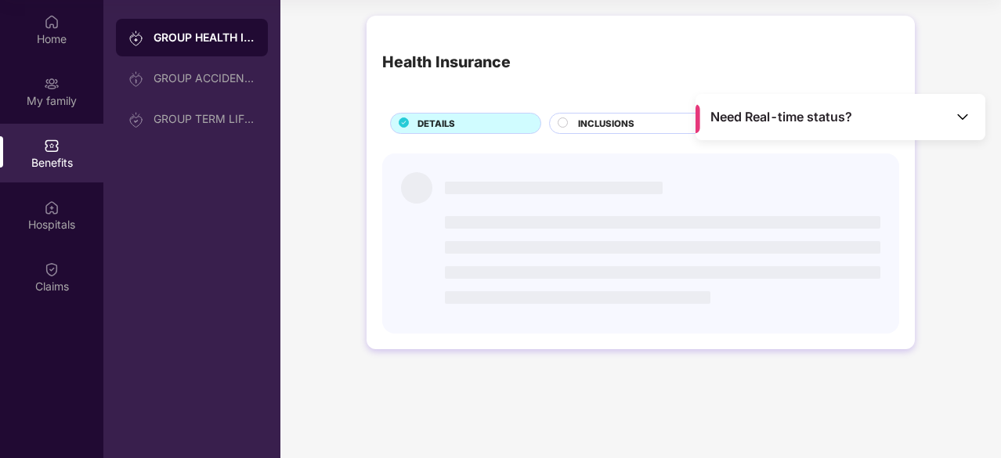
click at [22, 125] on div "Benefits" at bounding box center [51, 153] width 103 height 59
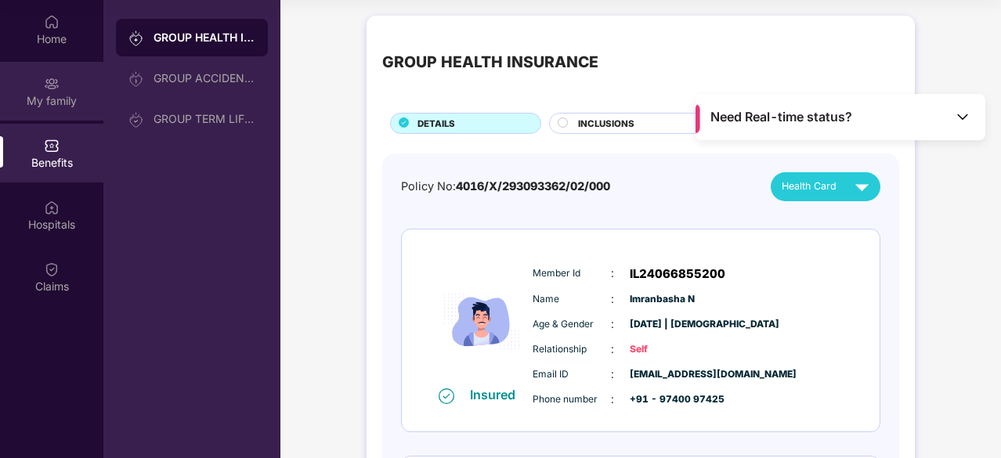
click at [45, 114] on div "My family" at bounding box center [51, 91] width 103 height 59
